Goal: Task Accomplishment & Management: Use online tool/utility

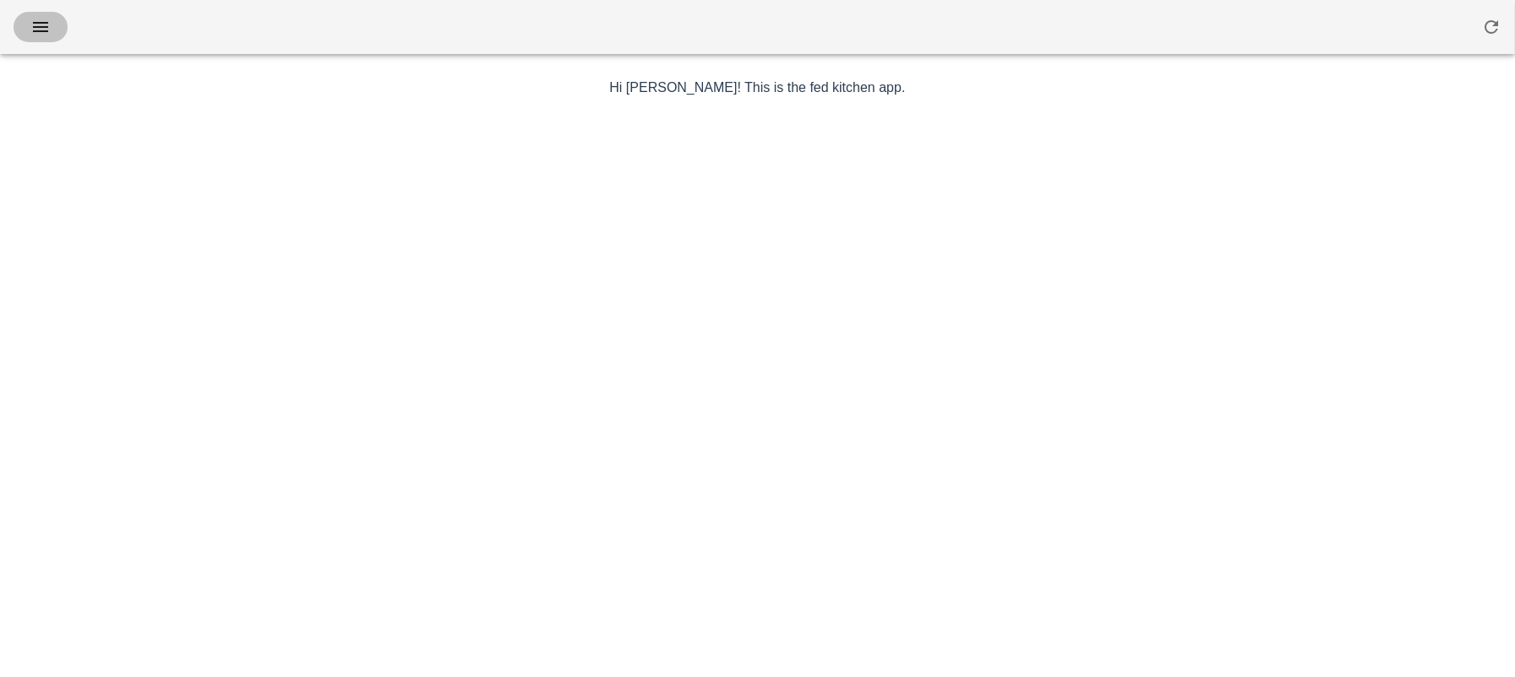
click at [41, 35] on icon "button" at bounding box center [40, 27] width 20 height 20
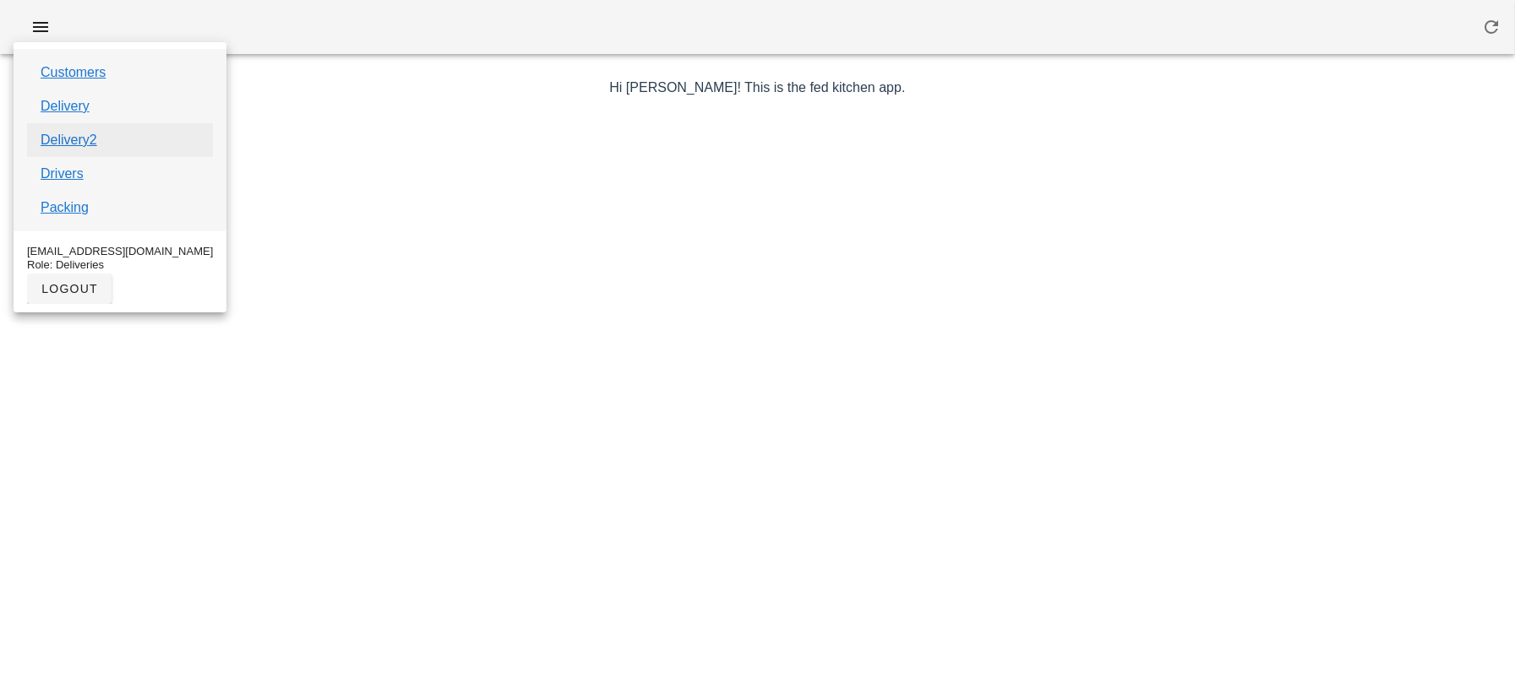
click at [65, 138] on link "Delivery2" at bounding box center [69, 140] width 57 height 20
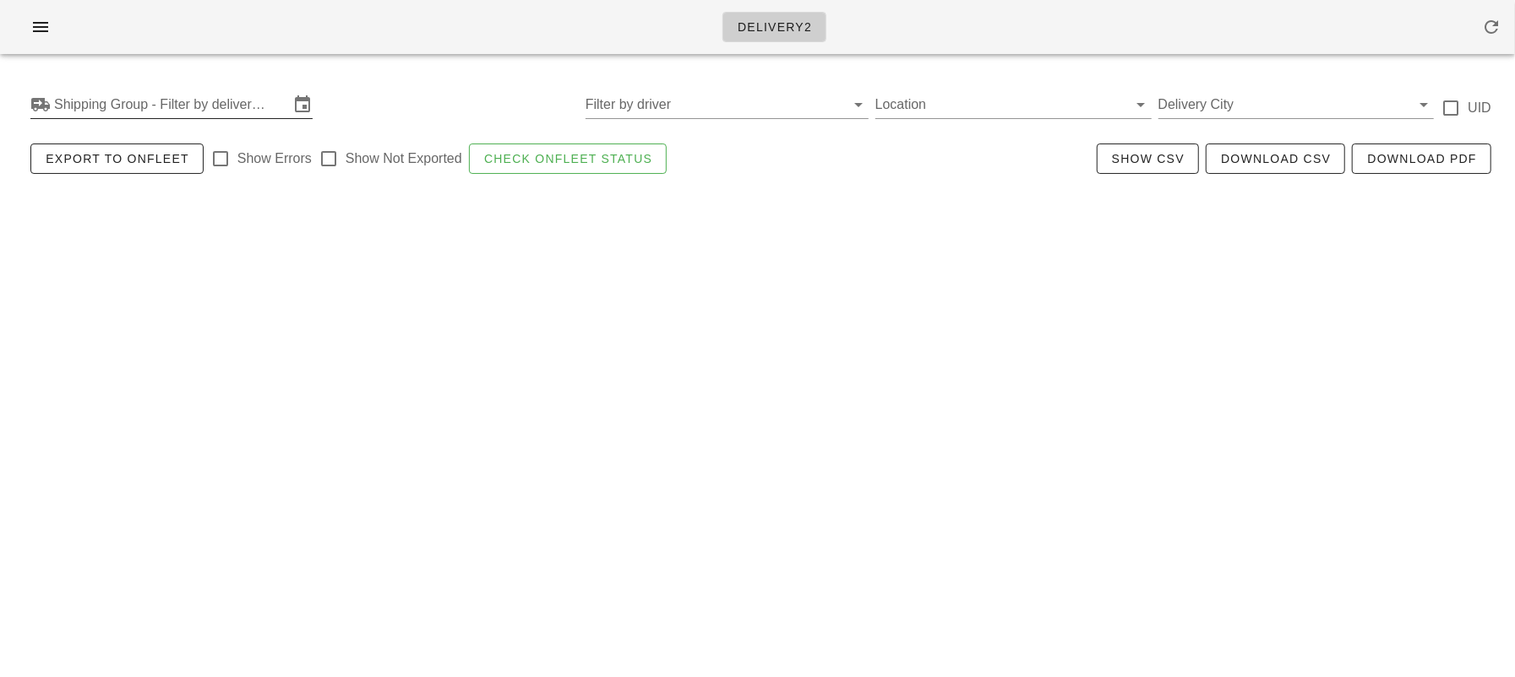
click at [145, 99] on input "Shipping Group - Filter by delivery logistics" at bounding box center [171, 104] width 235 height 27
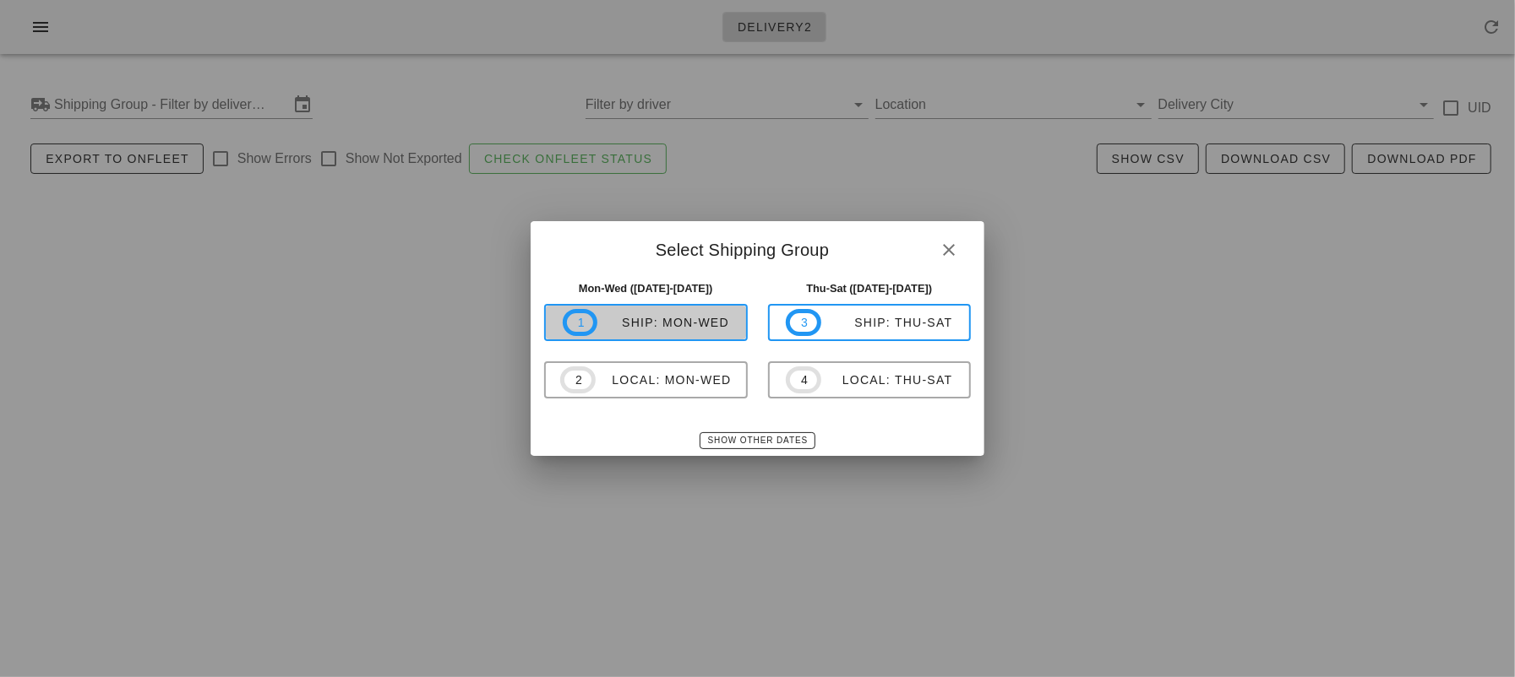
click at [632, 328] on div "ship: Mon-Wed" at bounding box center [663, 323] width 132 height 14
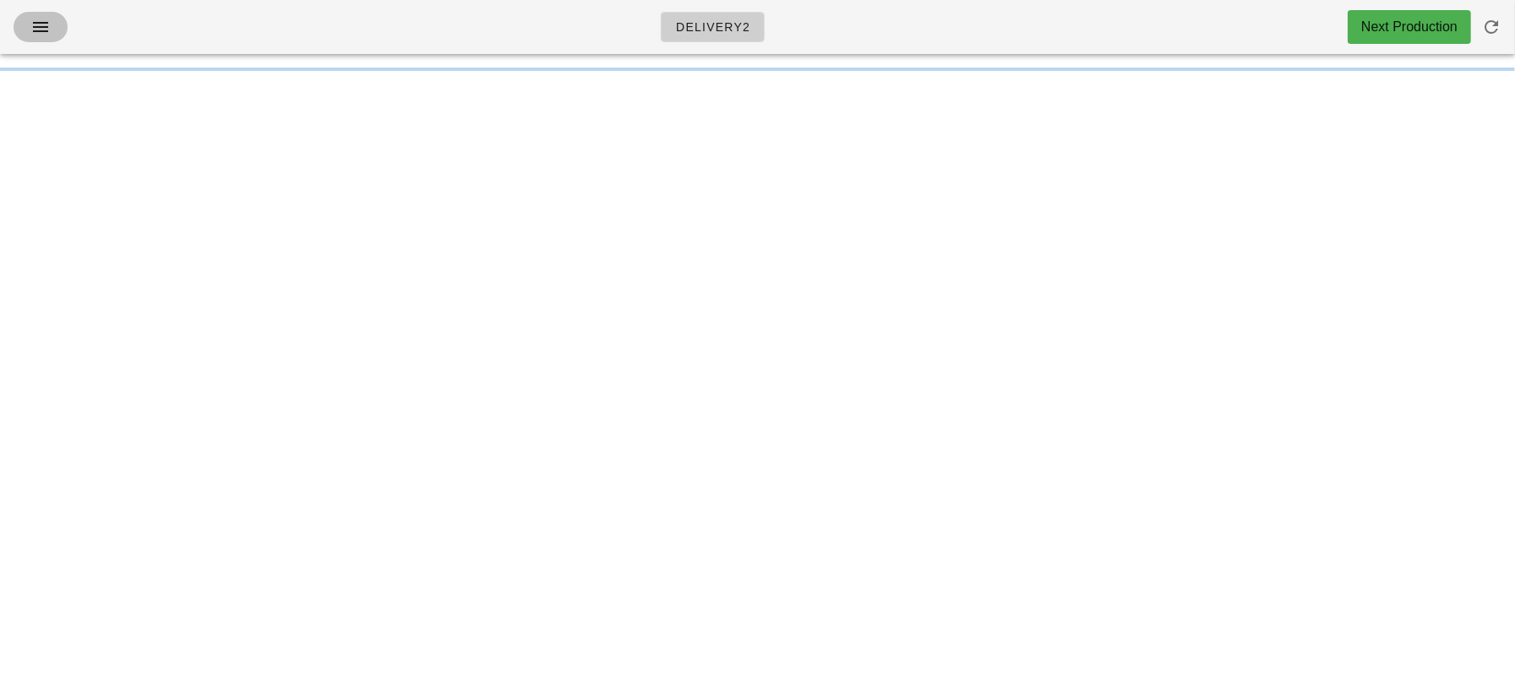
click at [46, 19] on icon "button" at bounding box center [40, 27] width 20 height 20
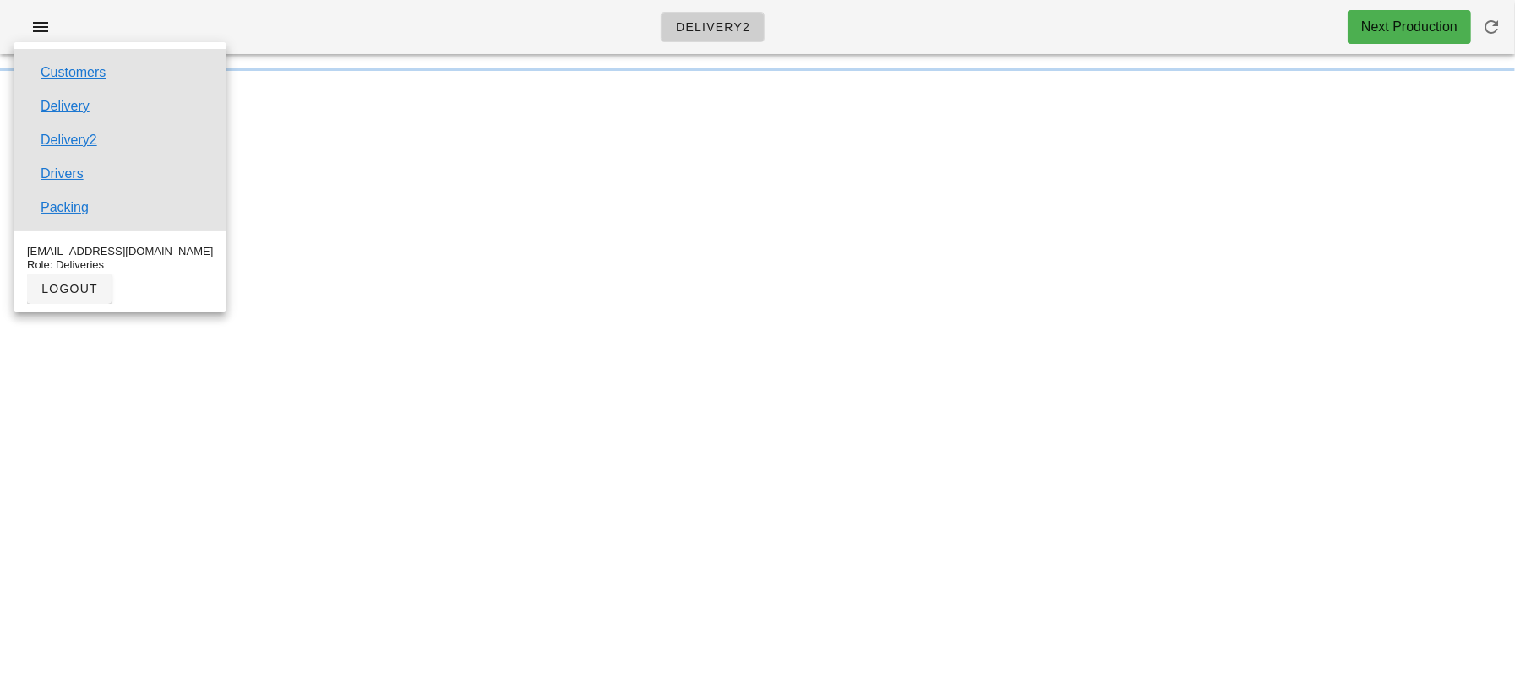
click at [186, 24] on div "Delivery2 Next Production" at bounding box center [757, 27] width 1515 height 54
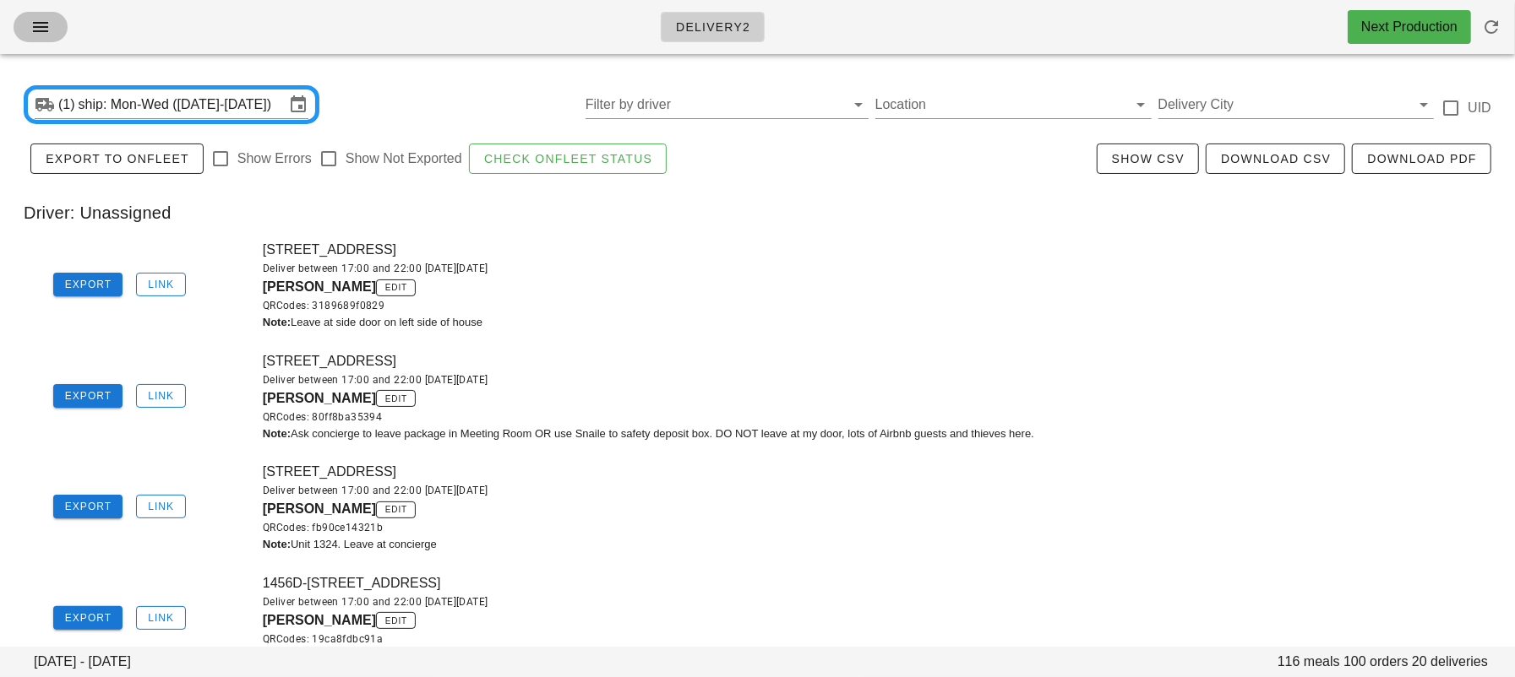
click at [39, 25] on icon "button" at bounding box center [40, 27] width 20 height 20
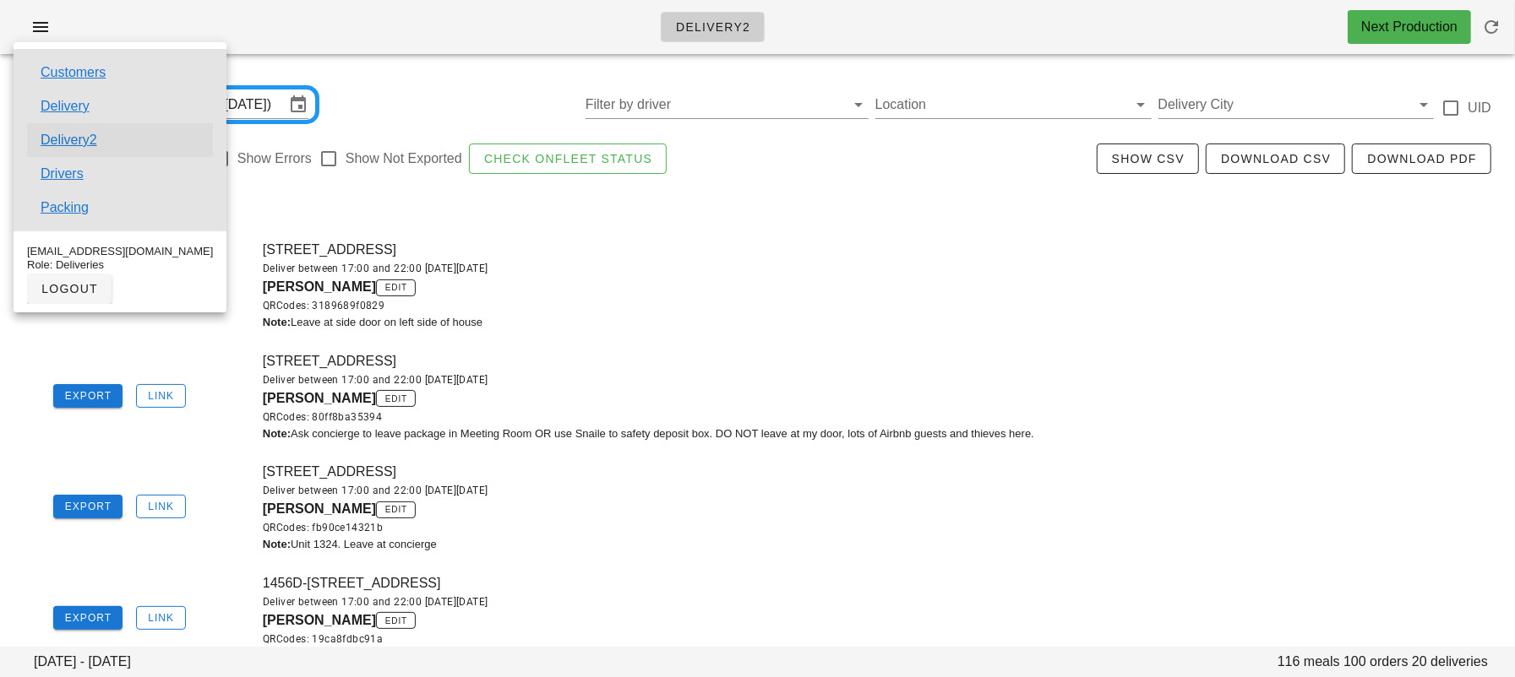
click at [92, 131] on link "Delivery2" at bounding box center [69, 140] width 57 height 20
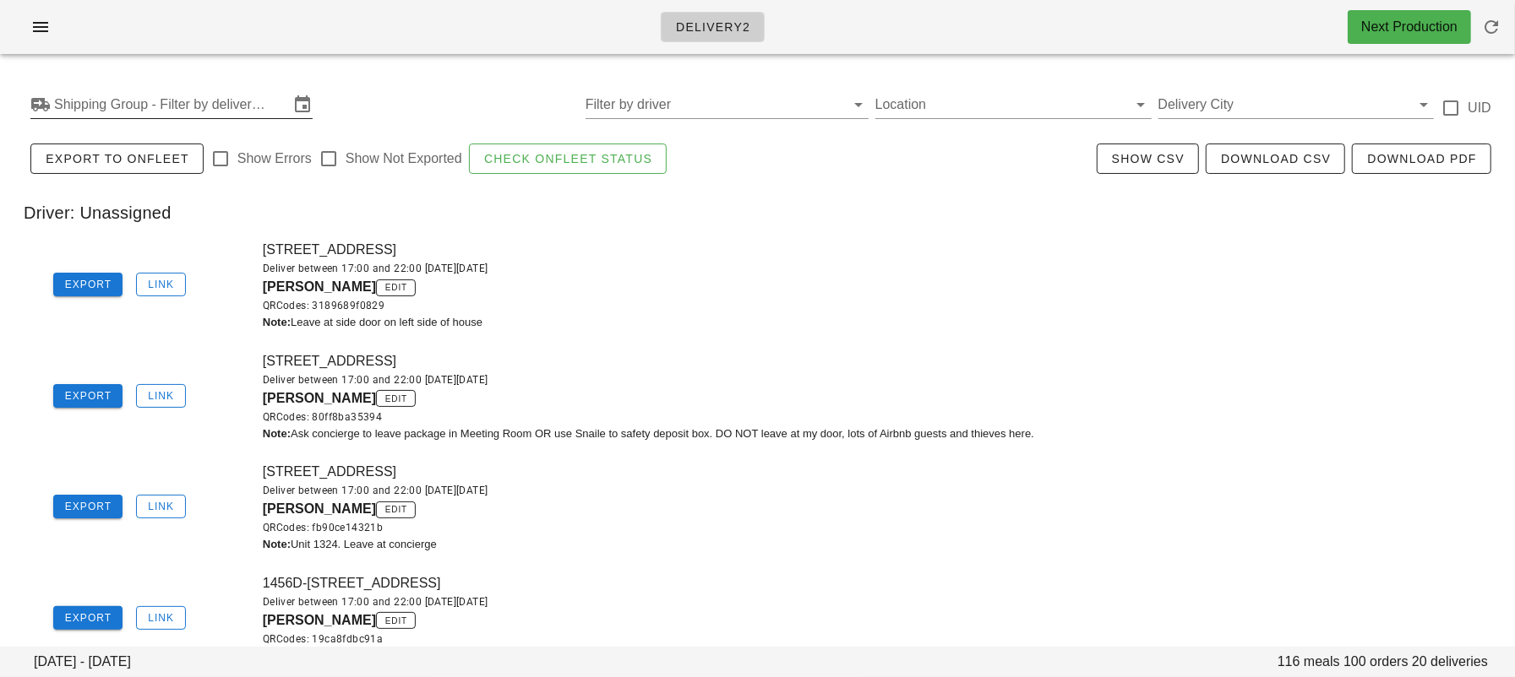
click at [92, 110] on input "Shipping Group - Filter by delivery logistics" at bounding box center [171, 104] width 235 height 27
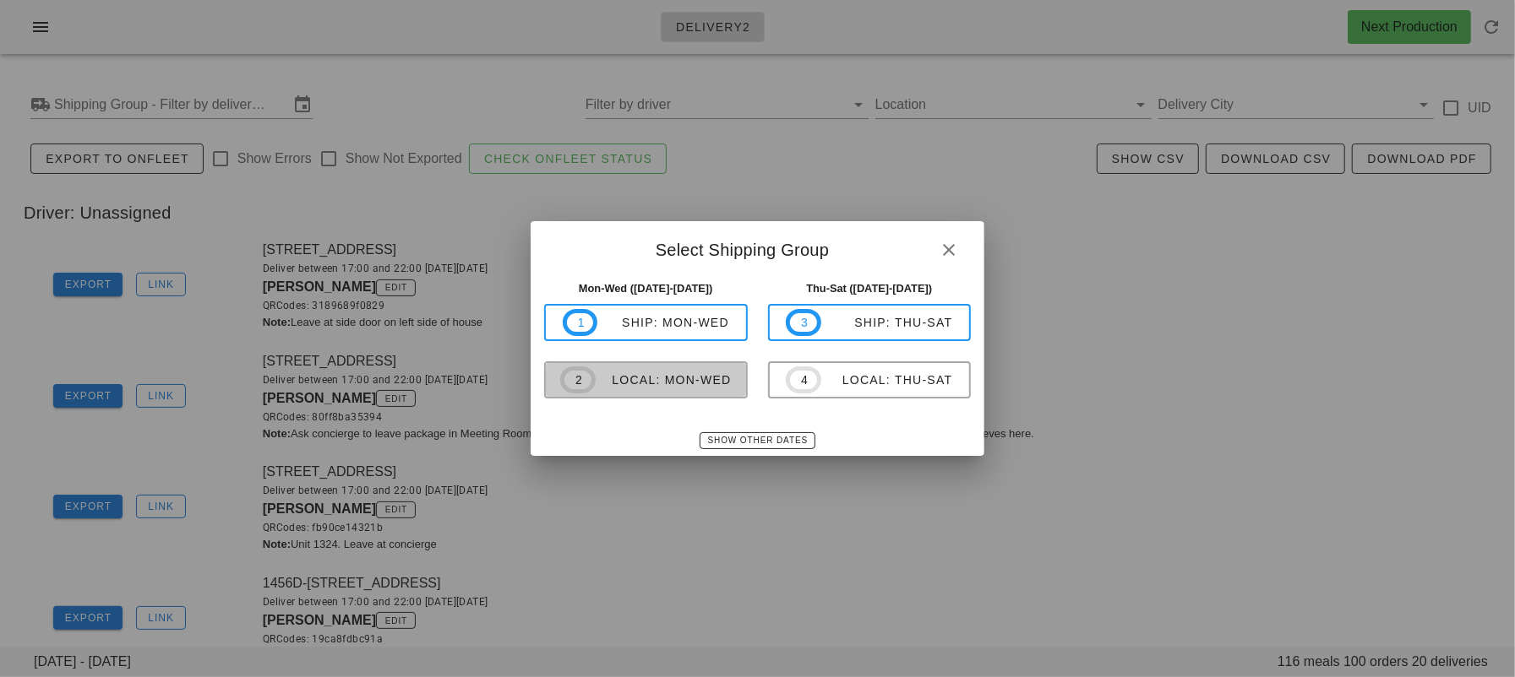
click at [615, 383] on div "local: Mon-Wed" at bounding box center [664, 380] width 136 height 14
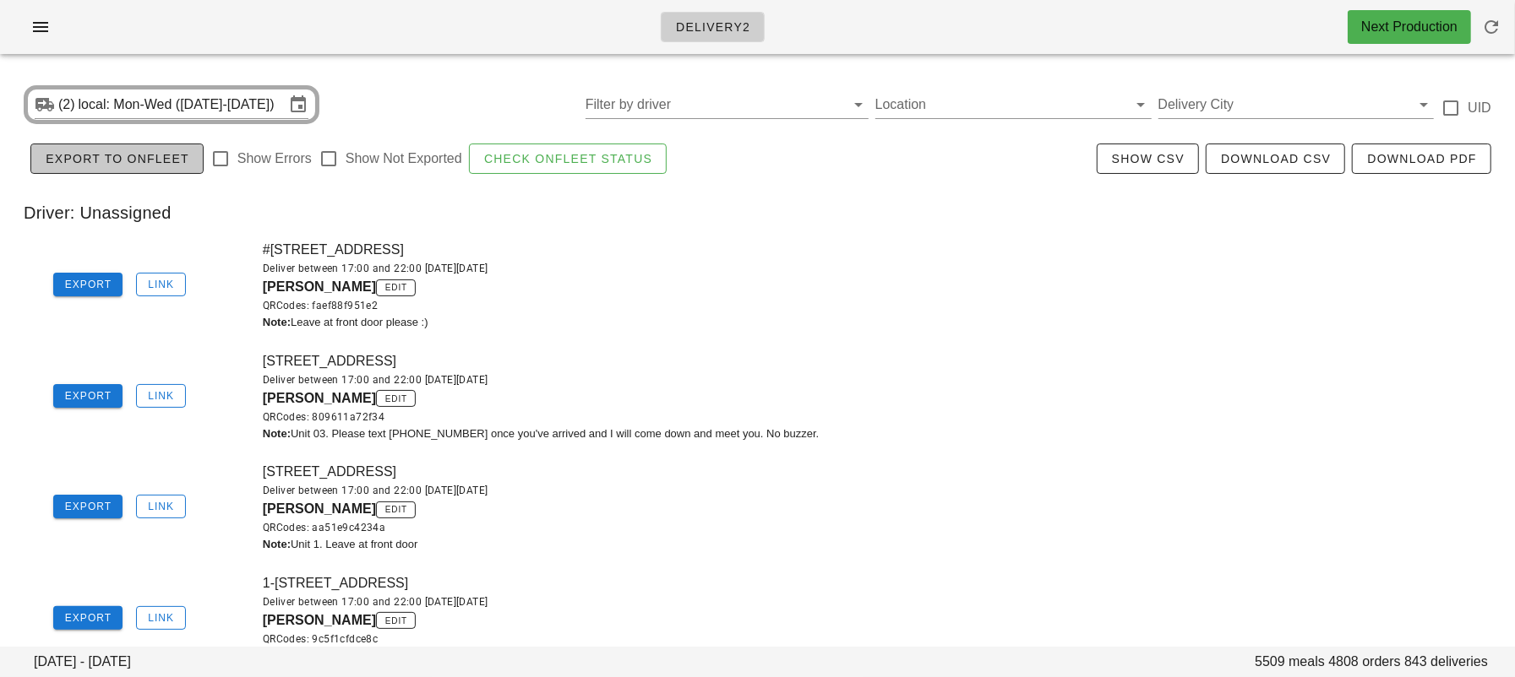
click at [115, 155] on span "Export to Onfleet" at bounding box center [117, 159] width 144 height 14
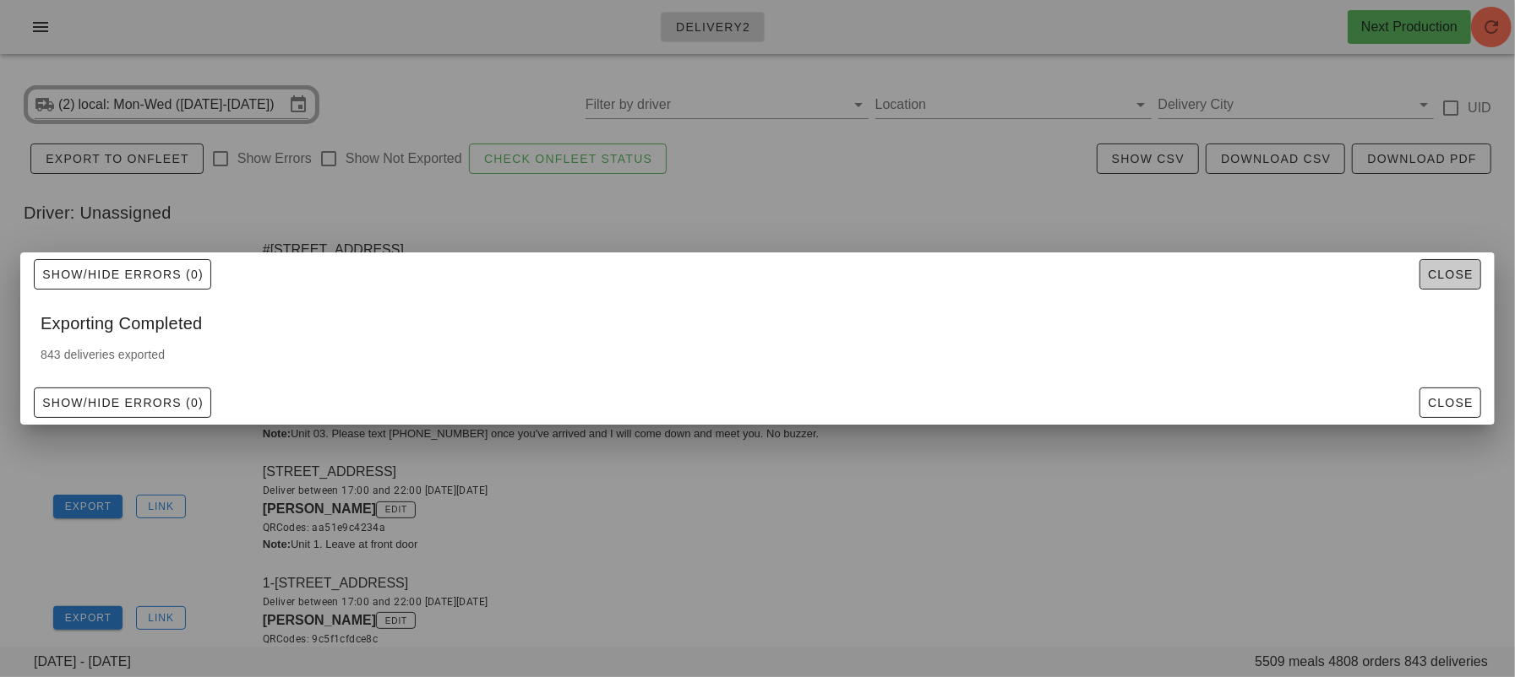
click at [1438, 275] on span "Close" at bounding box center [1450, 275] width 46 height 14
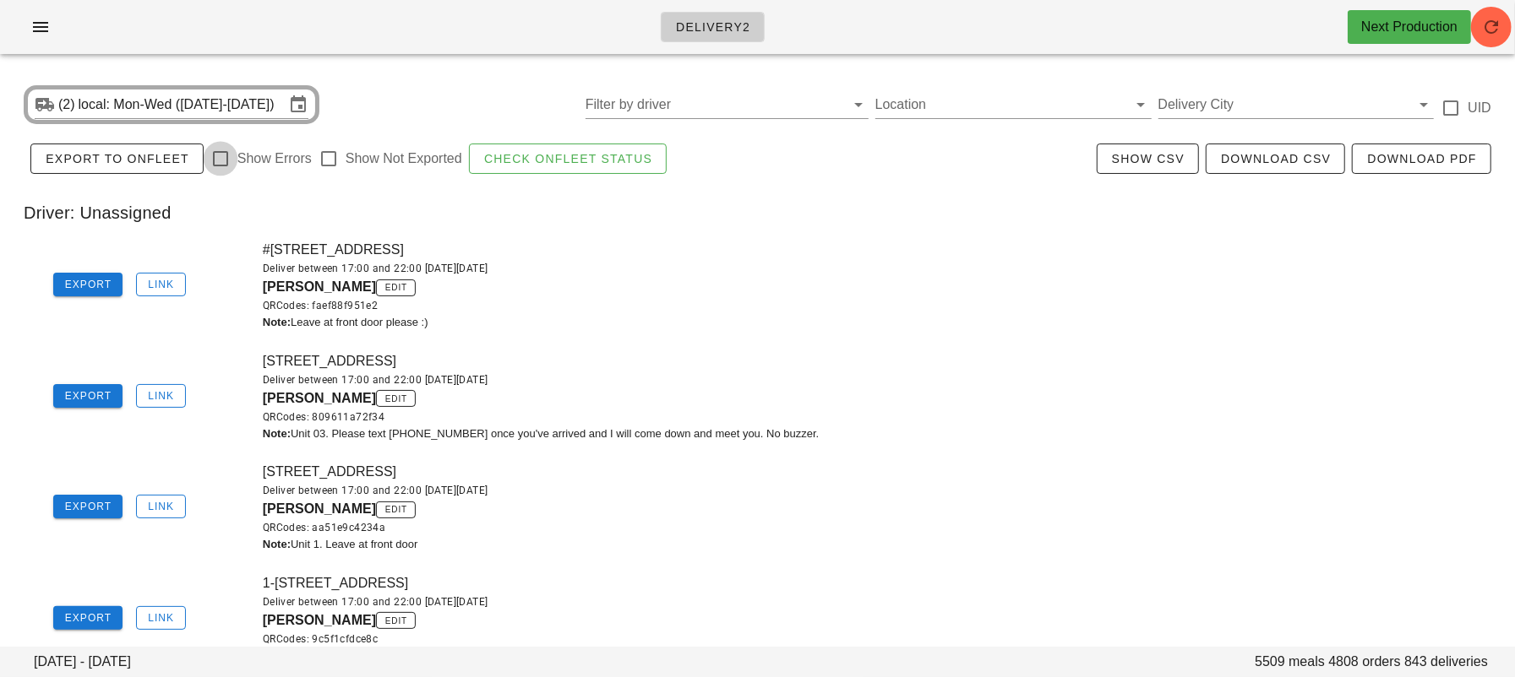
click at [216, 153] on div at bounding box center [220, 158] width 29 height 29
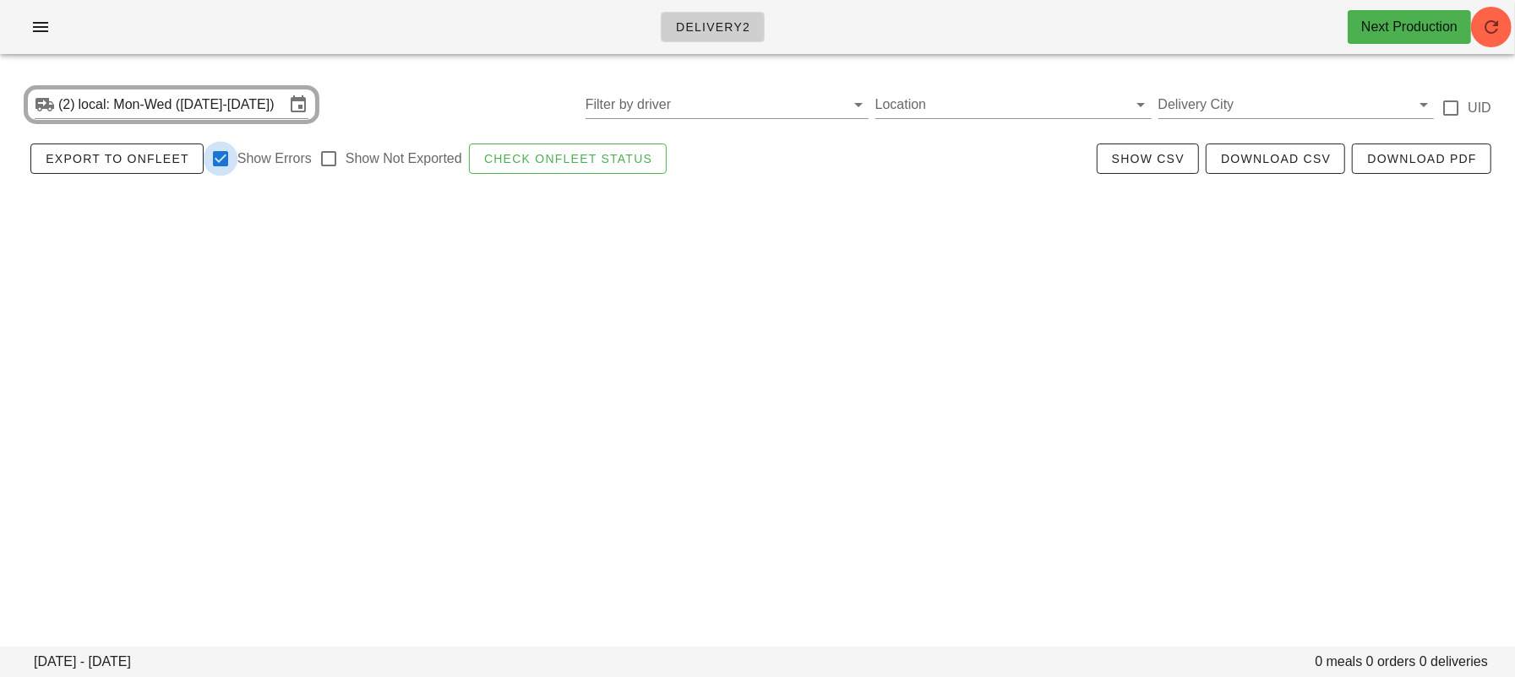
click at [219, 160] on div at bounding box center [220, 158] width 29 height 29
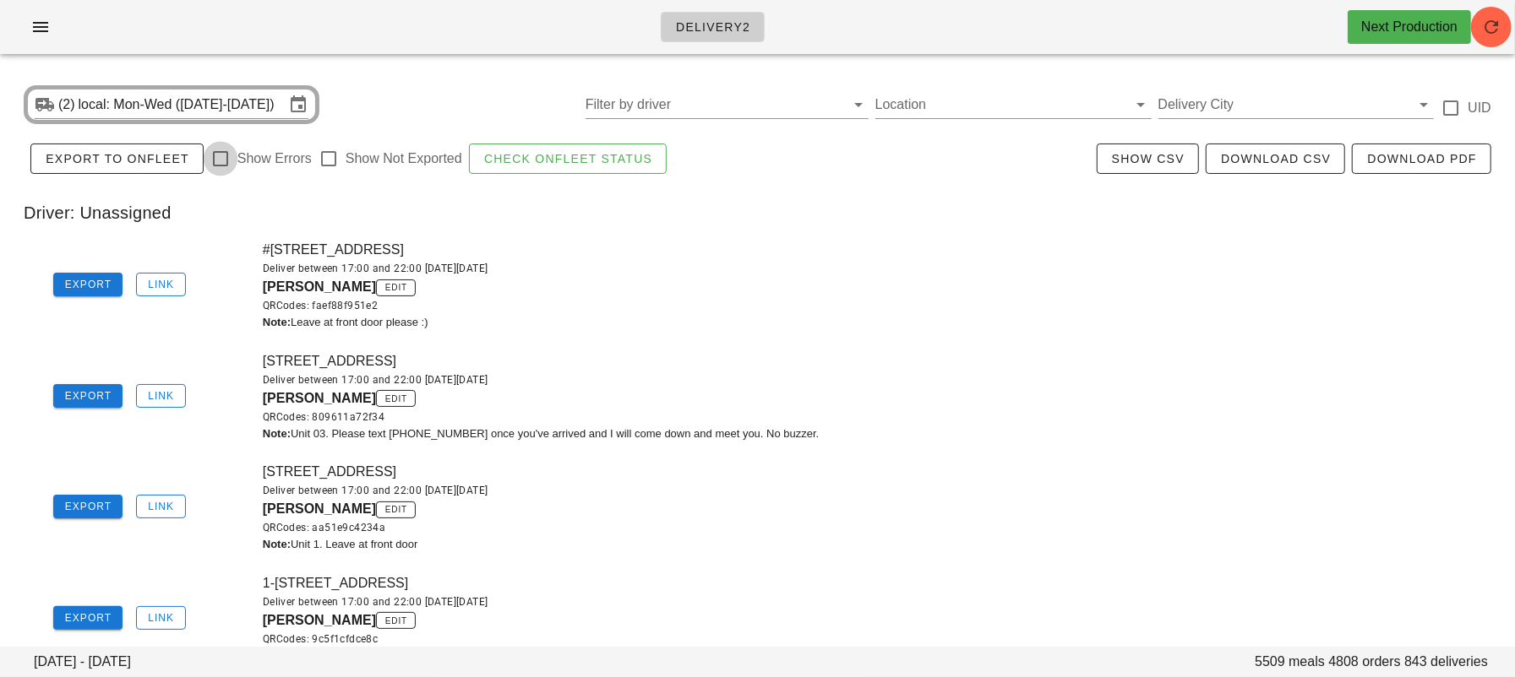
click at [215, 160] on div at bounding box center [220, 158] width 29 height 29
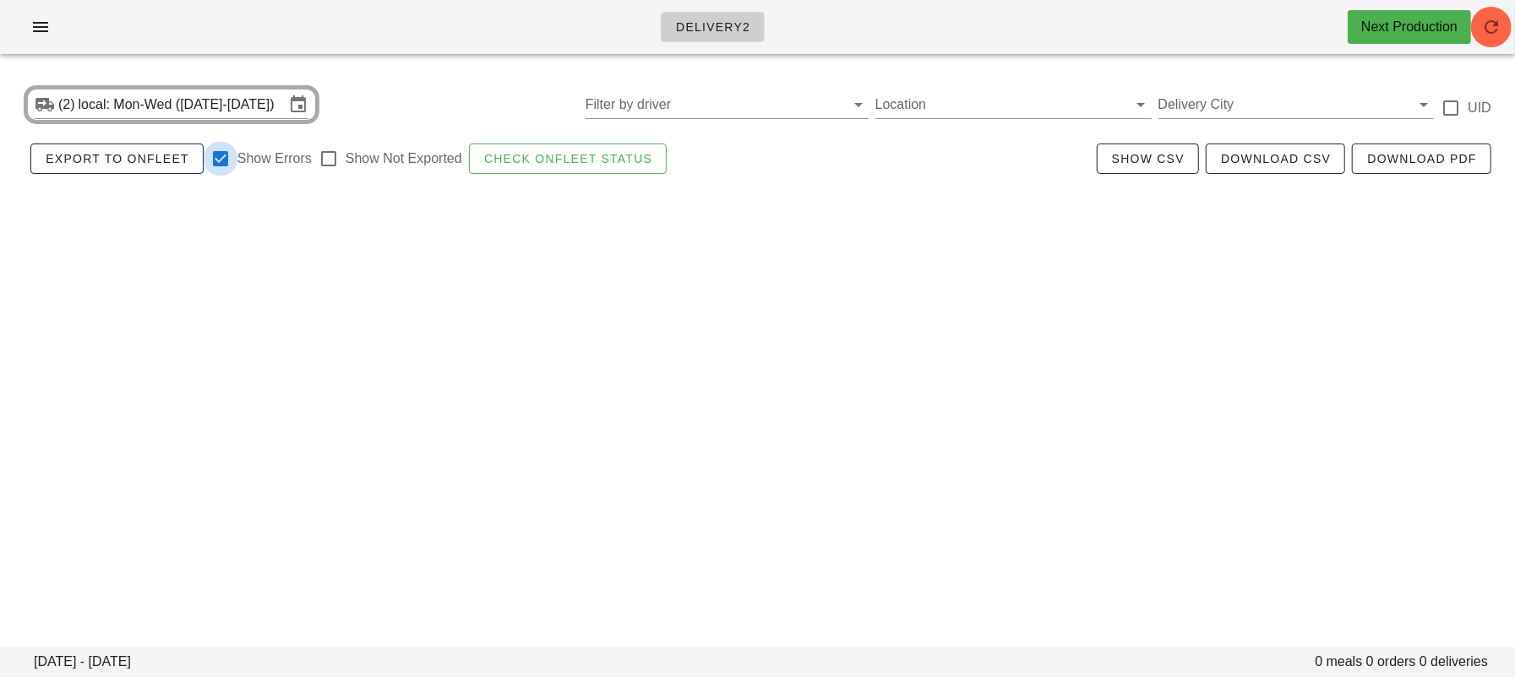
click at [215, 160] on div at bounding box center [220, 158] width 29 height 29
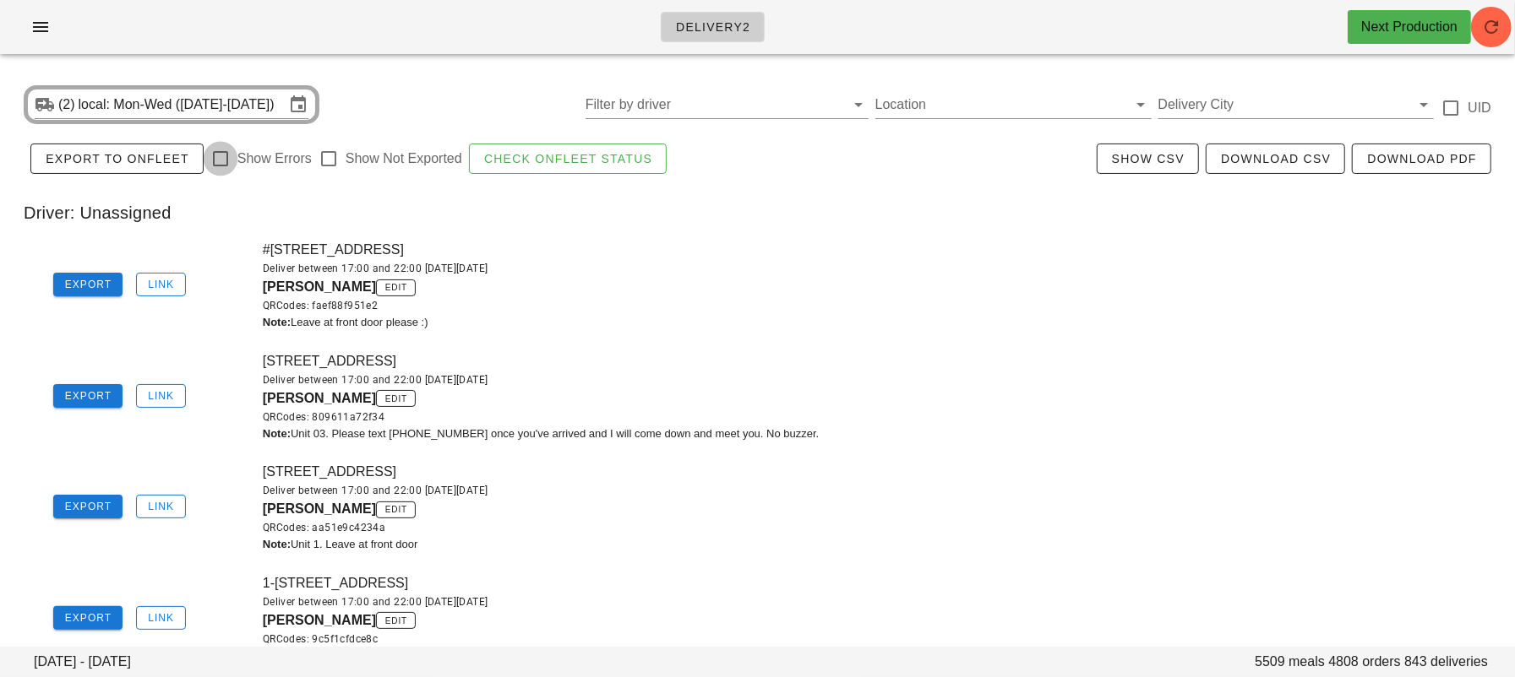
checkbox input "false"
